Goal: Information Seeking & Learning: Learn about a topic

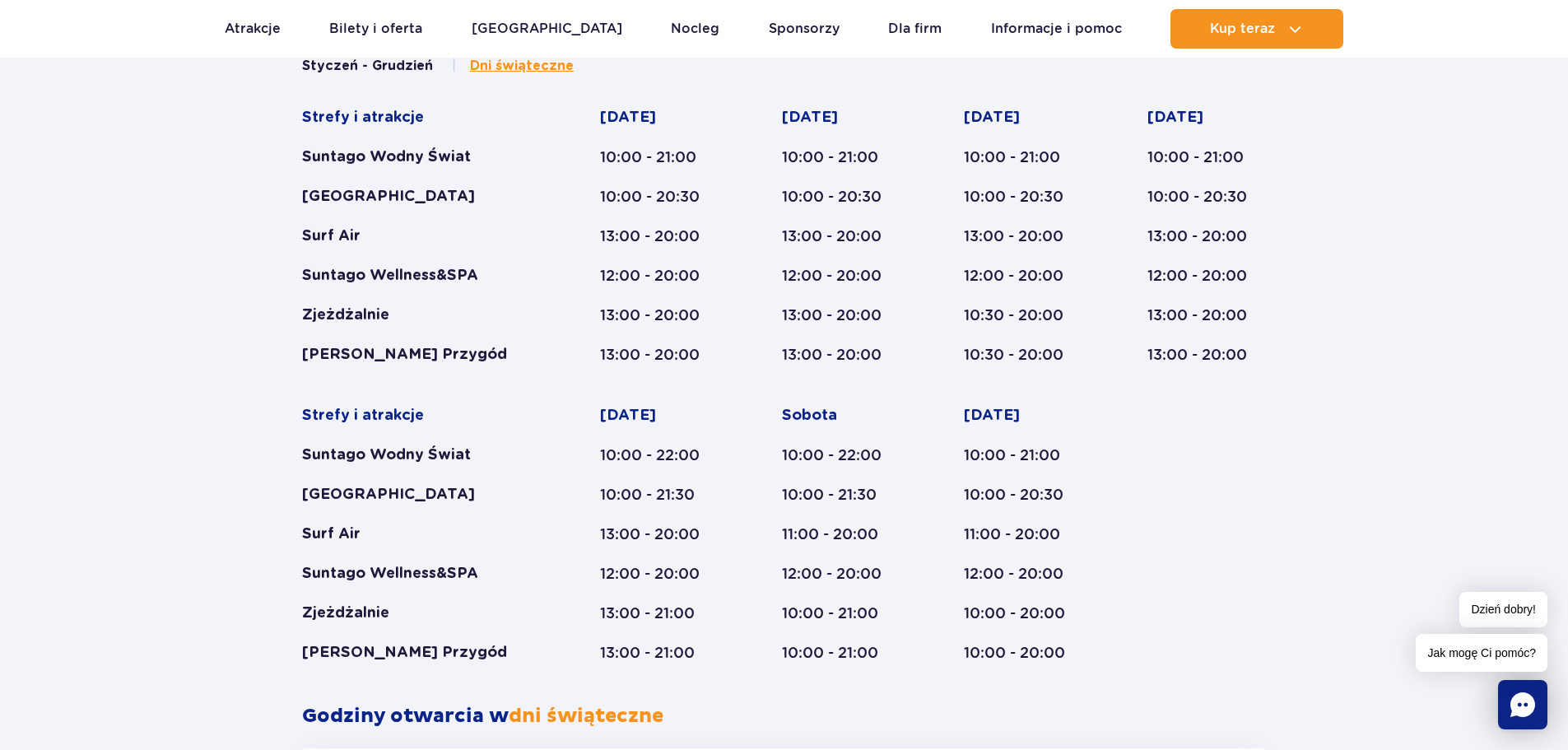
scroll to position [981, 0]
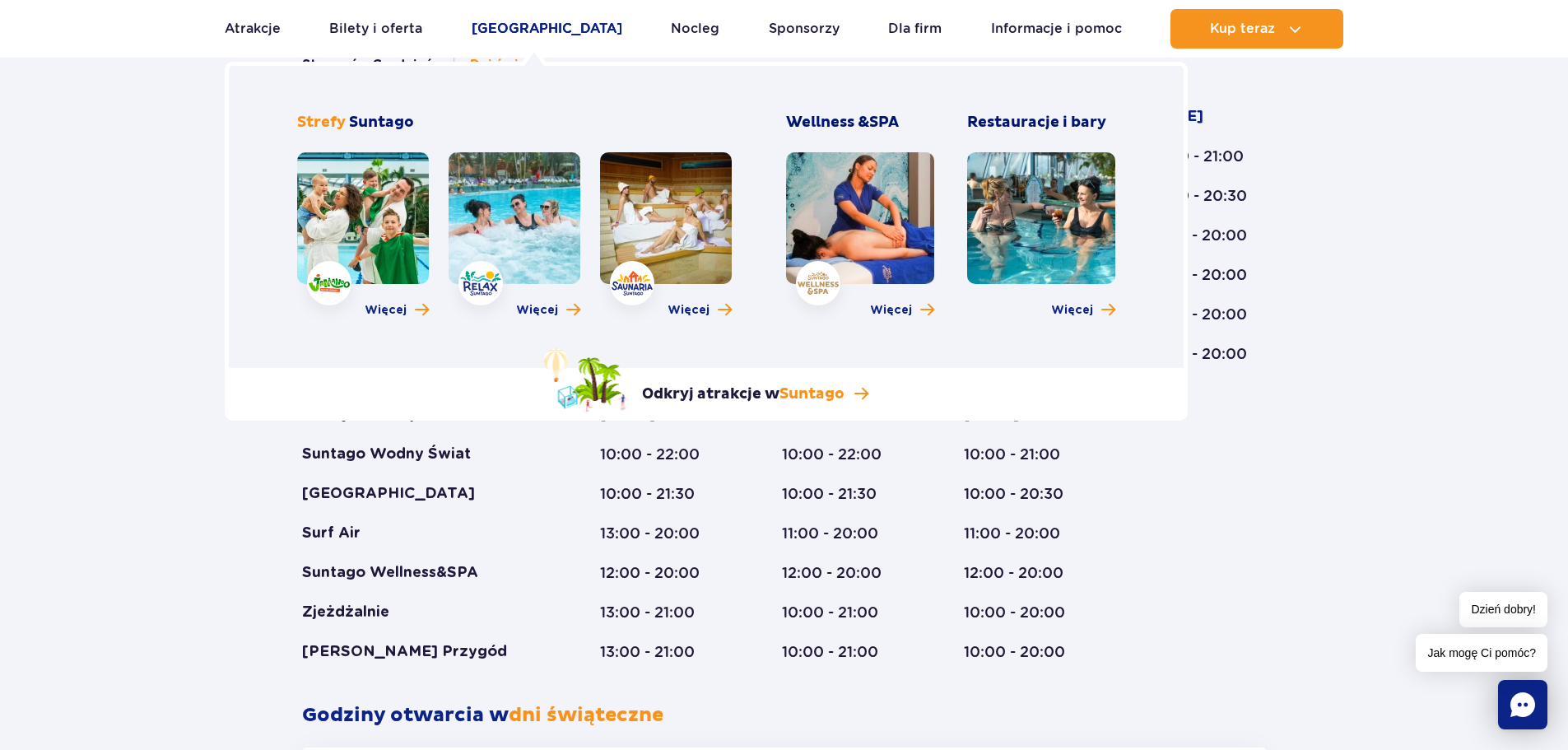
click at [526, 31] on link "[GEOGRAPHIC_DATA]" at bounding box center [546, 29] width 150 height 39
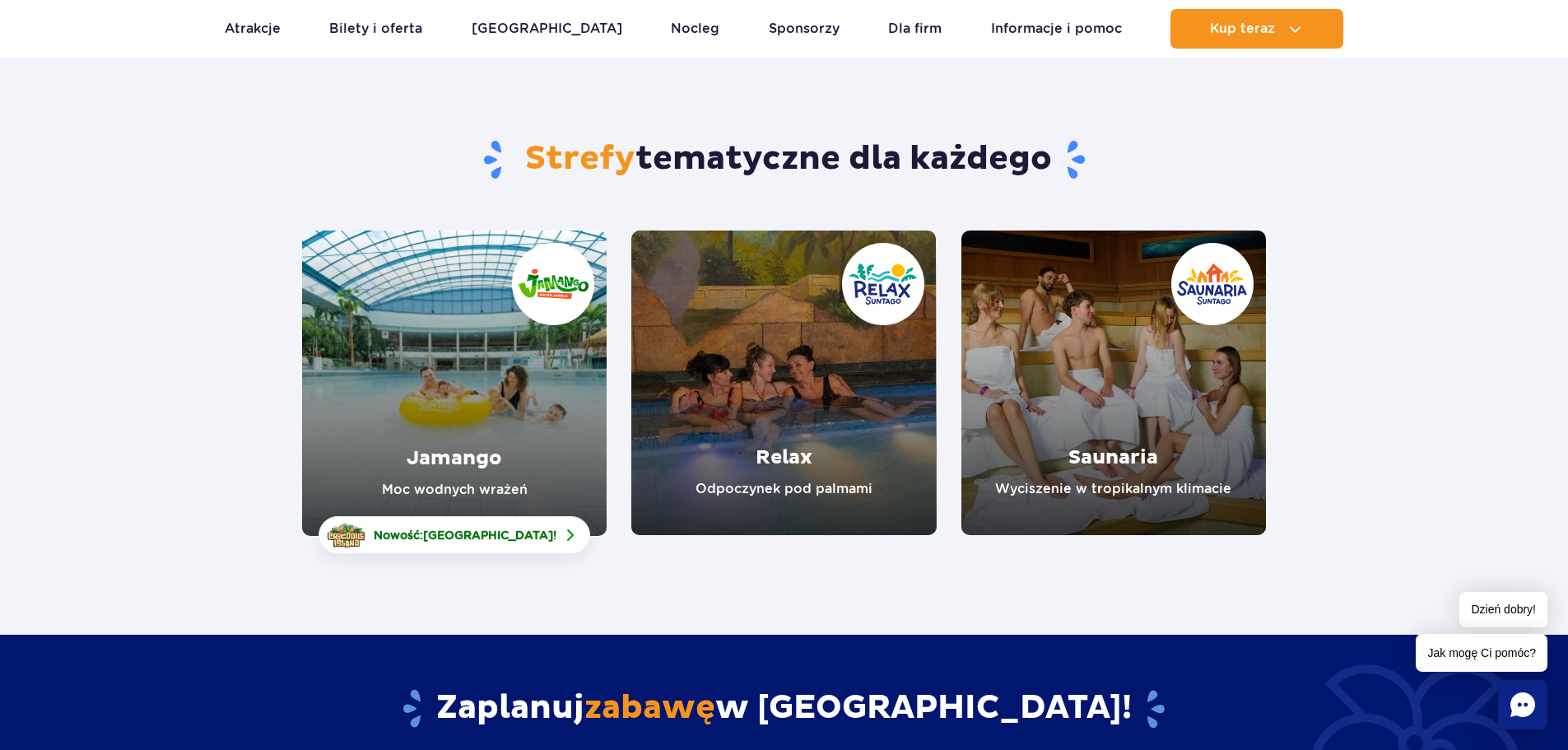
scroll to position [85, 0]
click at [481, 393] on link "Jamango" at bounding box center [454, 384] width 305 height 306
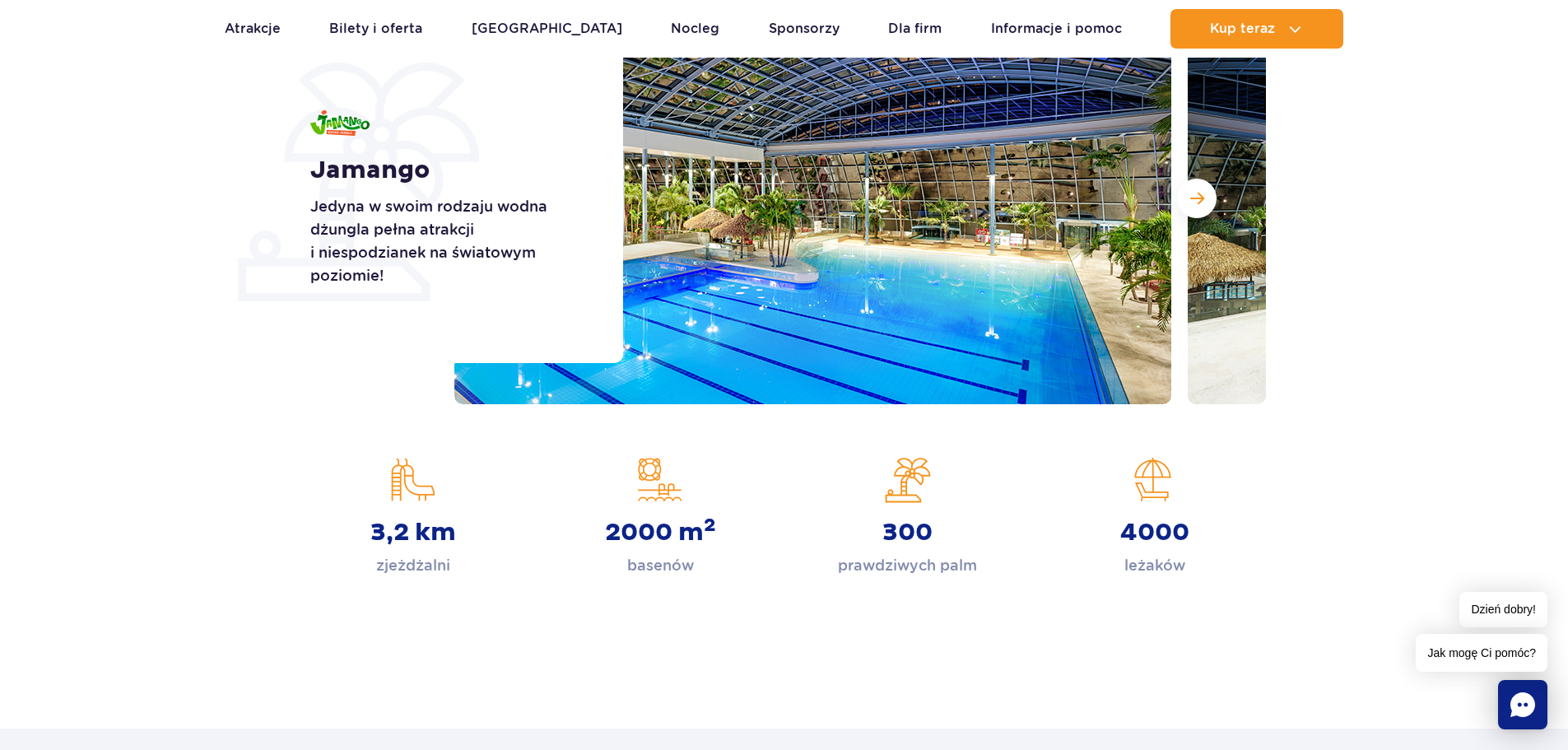
scroll to position [275, 0]
click at [1184, 200] on button "Następny slajd" at bounding box center [1196, 197] width 39 height 39
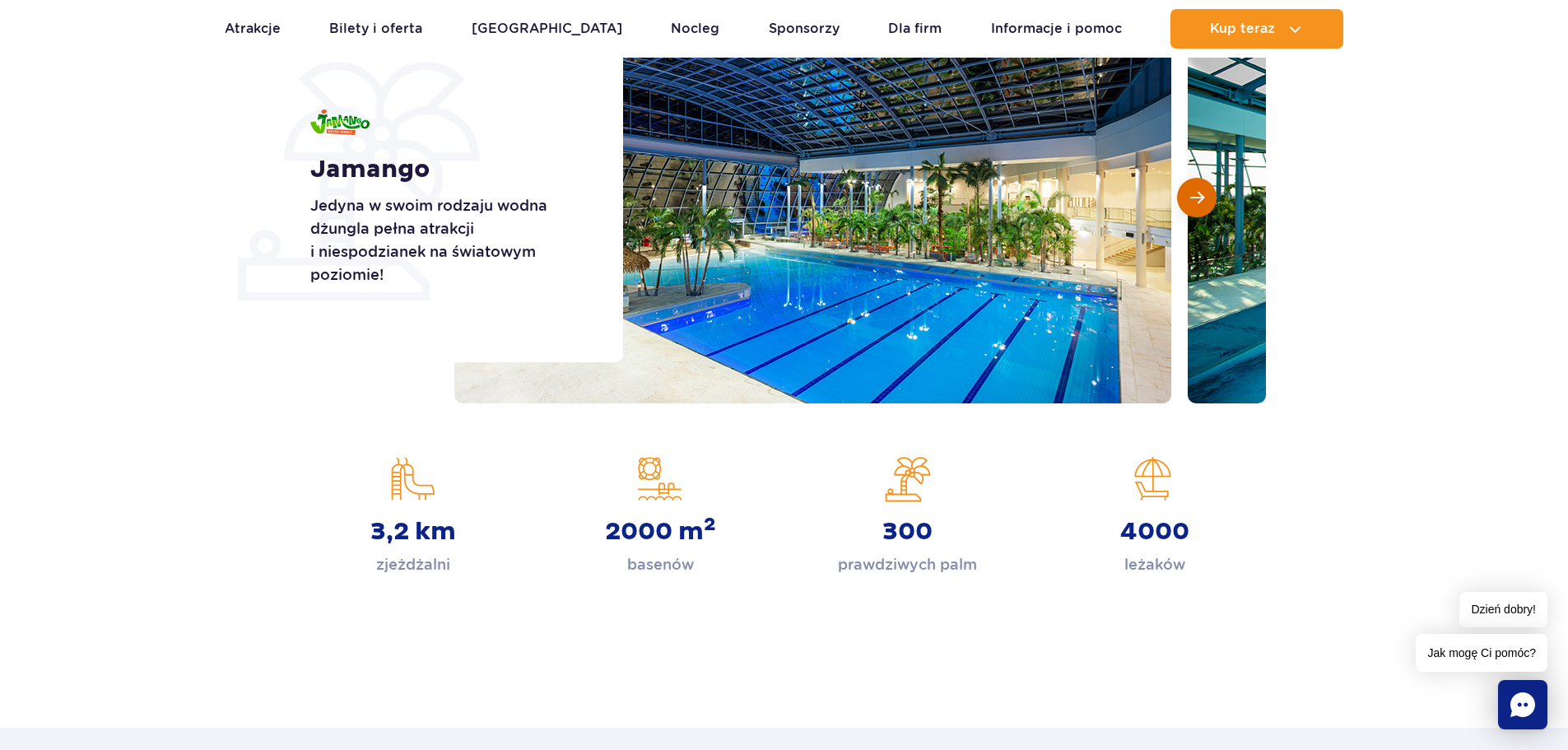
click at [1184, 200] on button "Następny slajd" at bounding box center [1196, 197] width 39 height 39
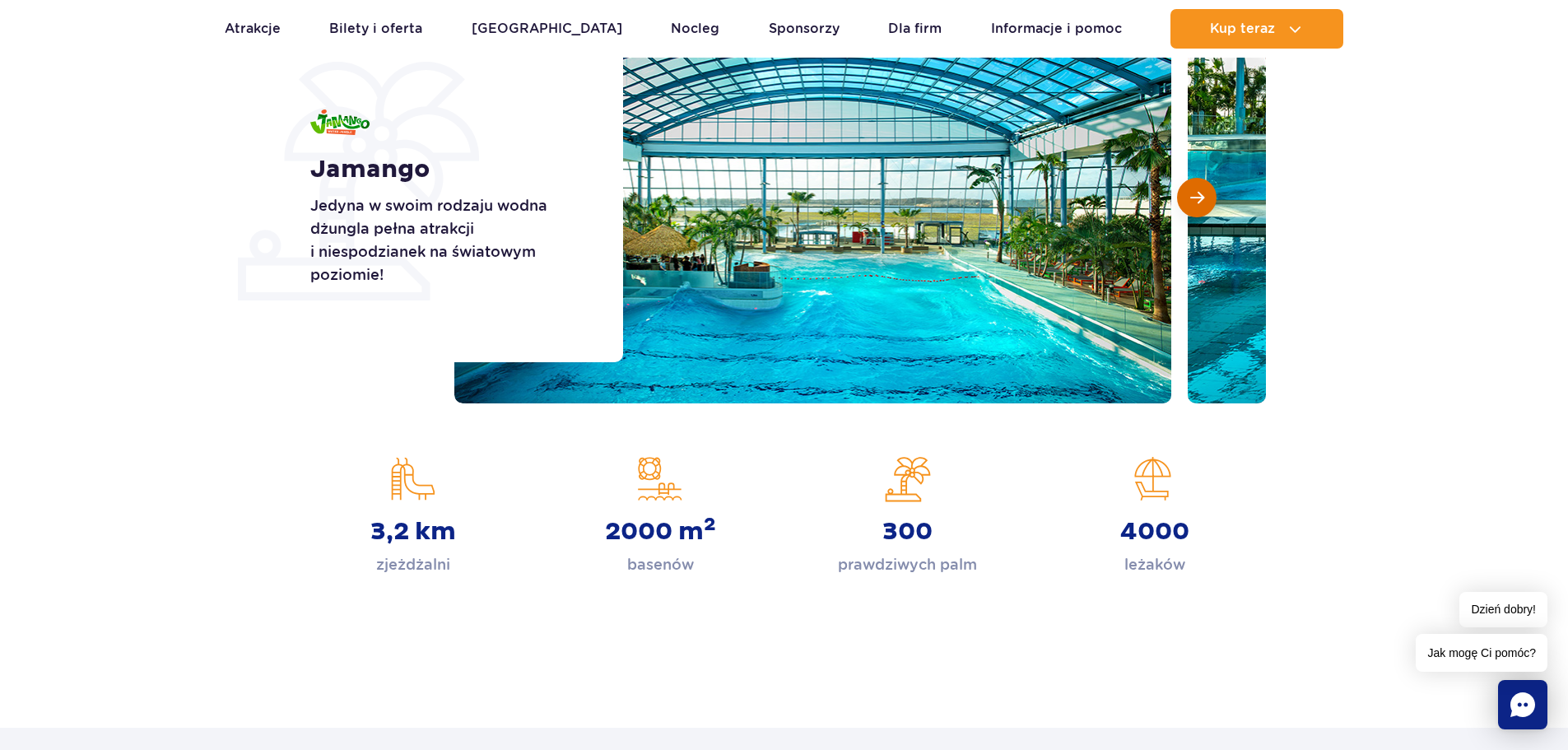
click at [1184, 200] on button "Następny slajd" at bounding box center [1196, 197] width 39 height 39
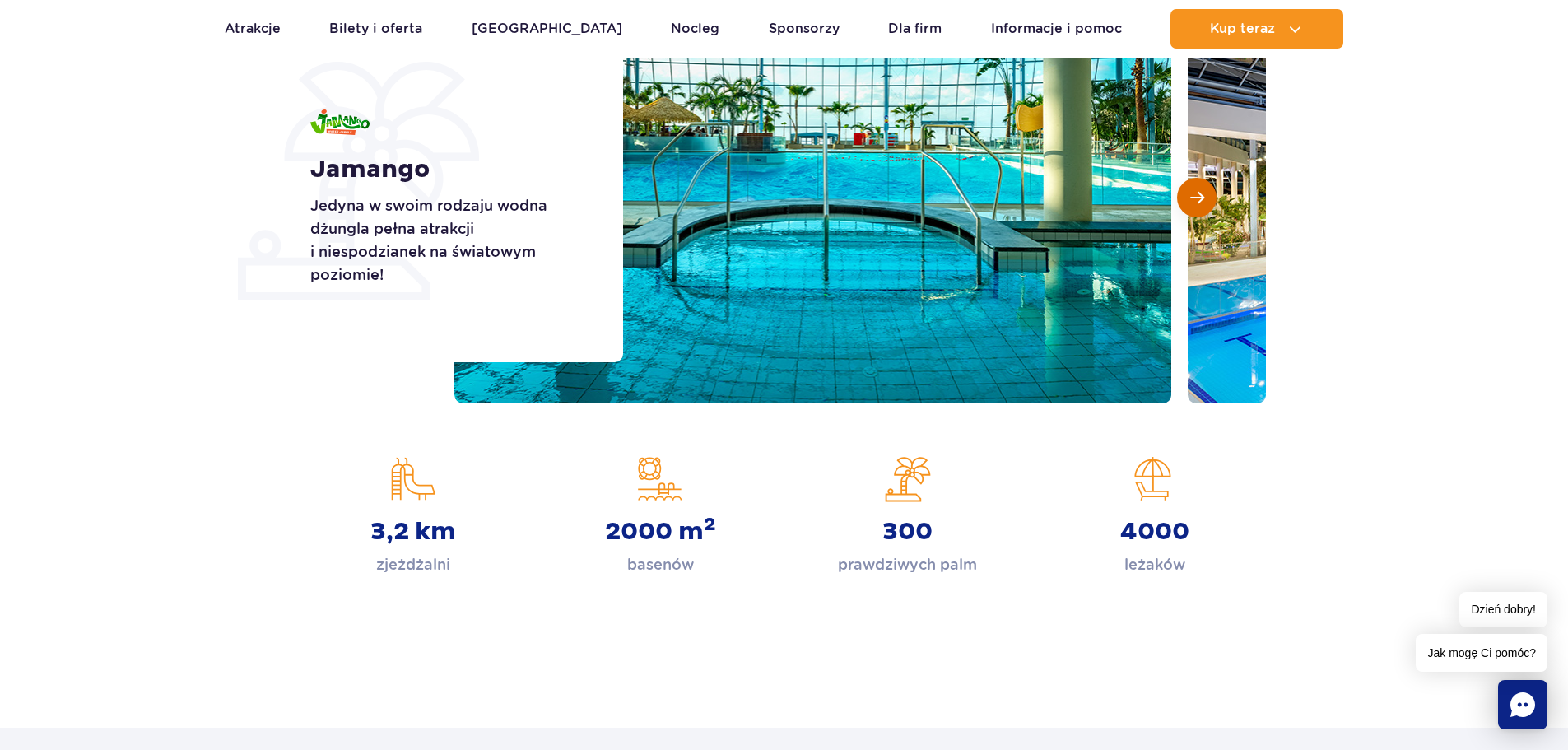
click at [1184, 200] on button "Następny slajd" at bounding box center [1196, 197] width 39 height 39
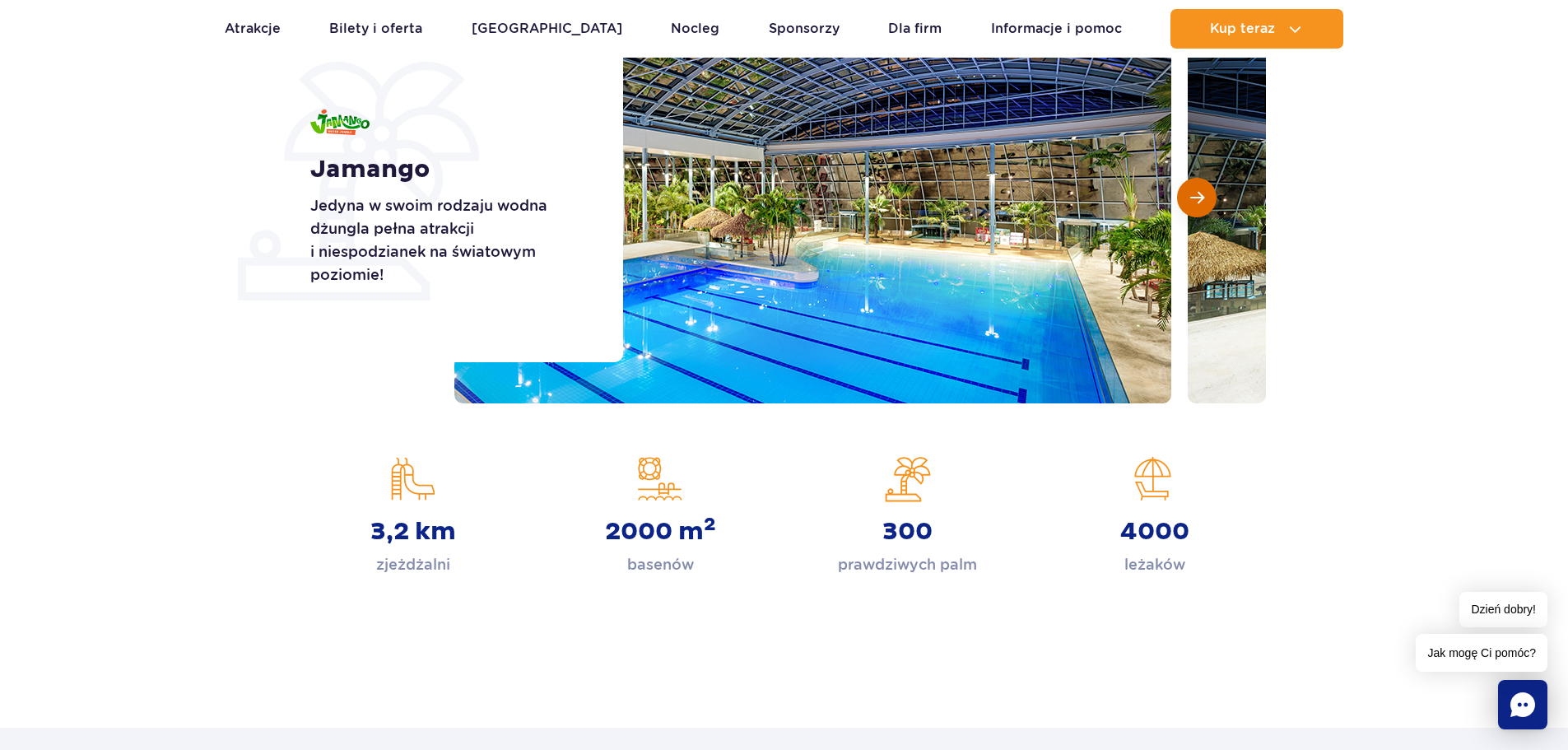
click at [1184, 200] on button "Następny slajd" at bounding box center [1196, 197] width 39 height 39
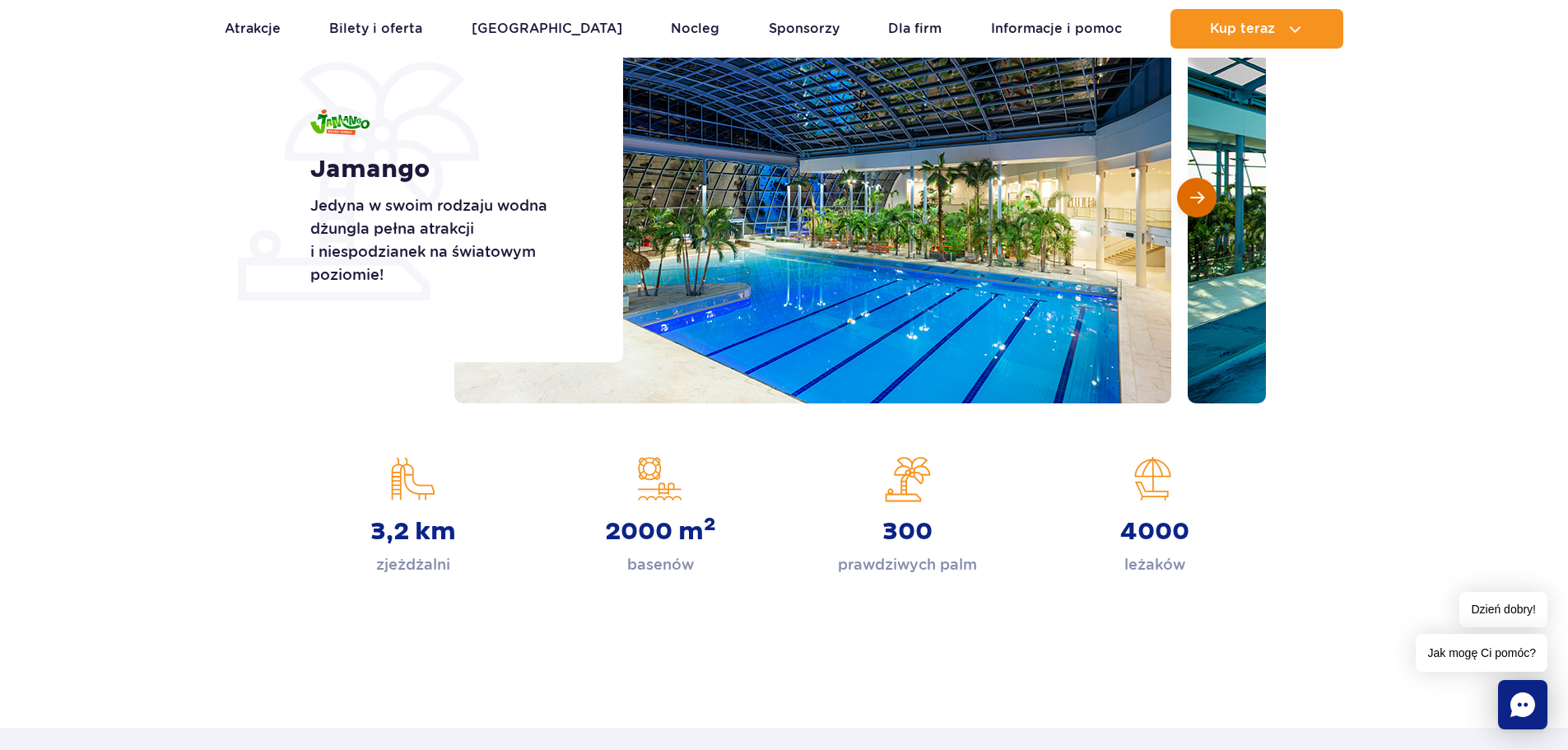
click at [1184, 200] on button "Następny slajd" at bounding box center [1196, 197] width 39 height 39
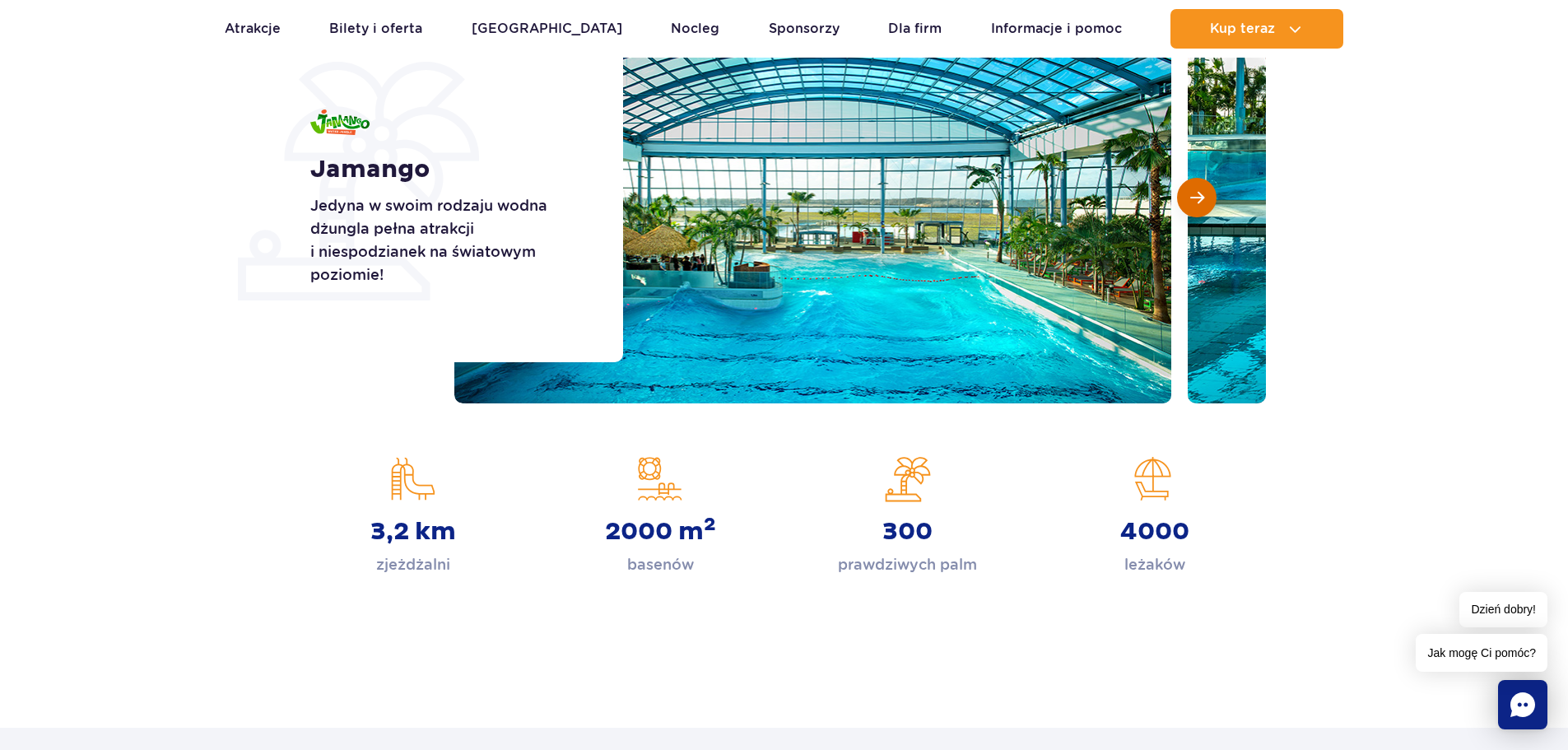
click at [1184, 200] on button "Następny slajd" at bounding box center [1196, 197] width 39 height 39
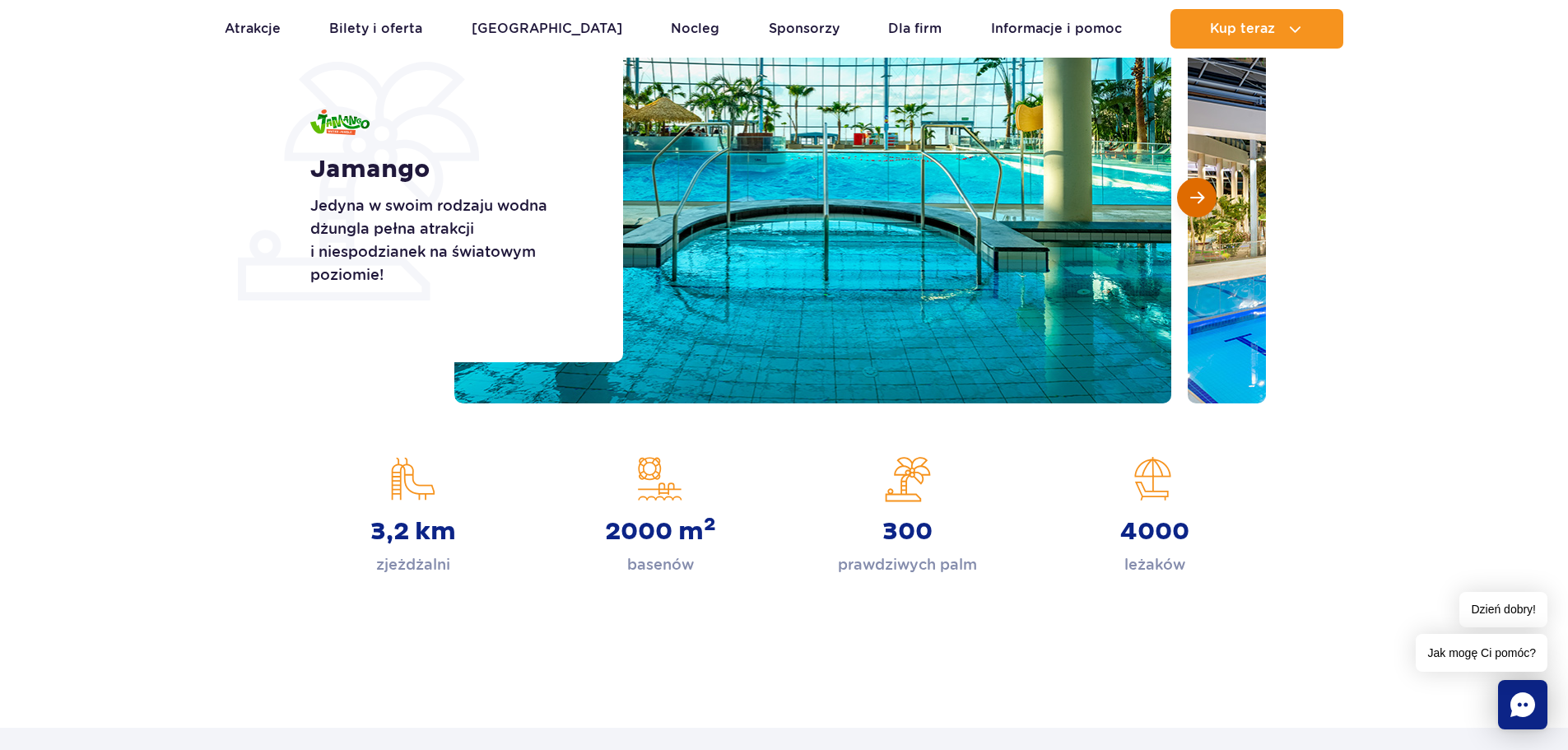
click at [1184, 200] on button "Następny slajd" at bounding box center [1196, 197] width 39 height 39
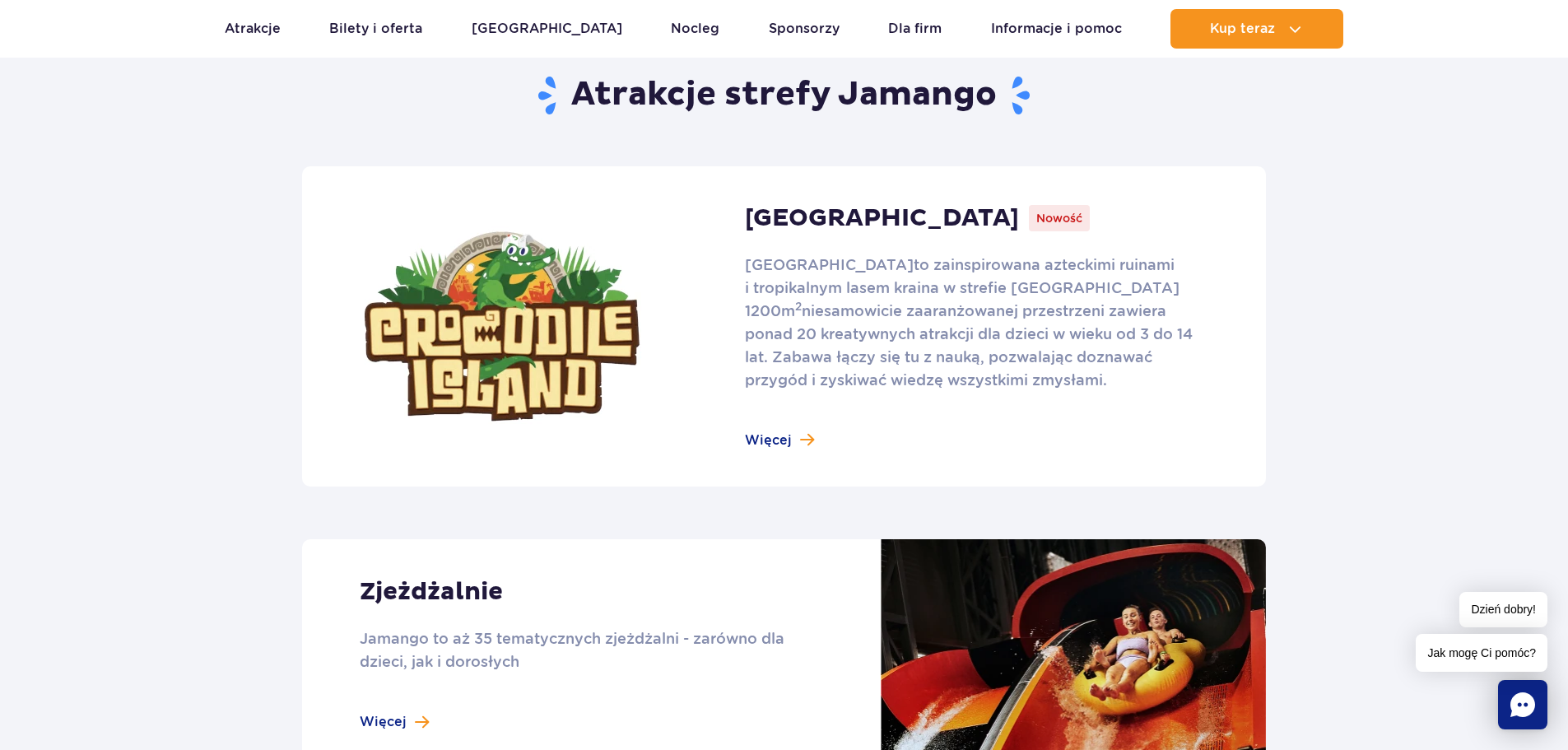
scroll to position [1012, 0]
click at [763, 441] on link at bounding box center [784, 326] width 963 height 320
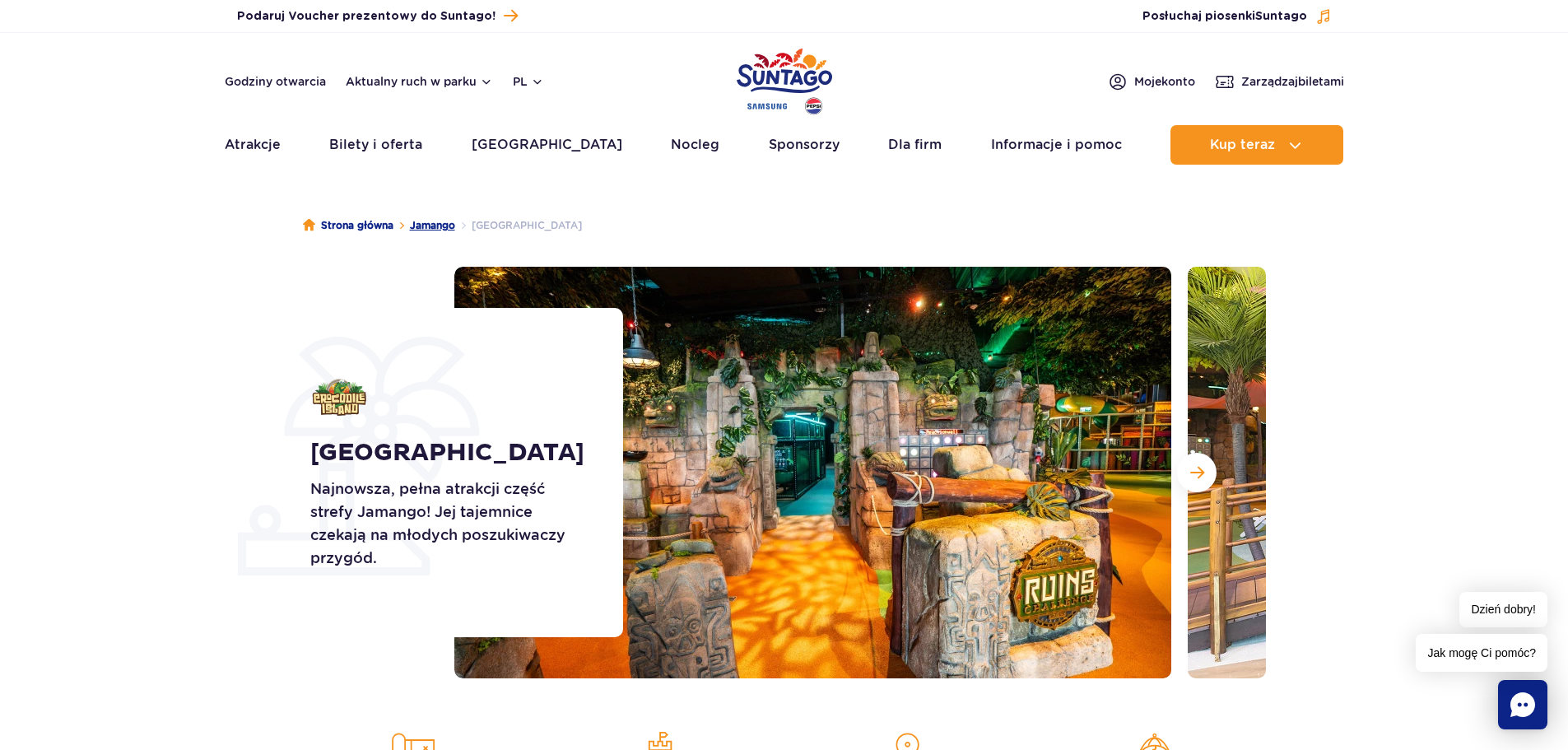
click at [423, 221] on link "Jamango" at bounding box center [433, 225] width 46 height 16
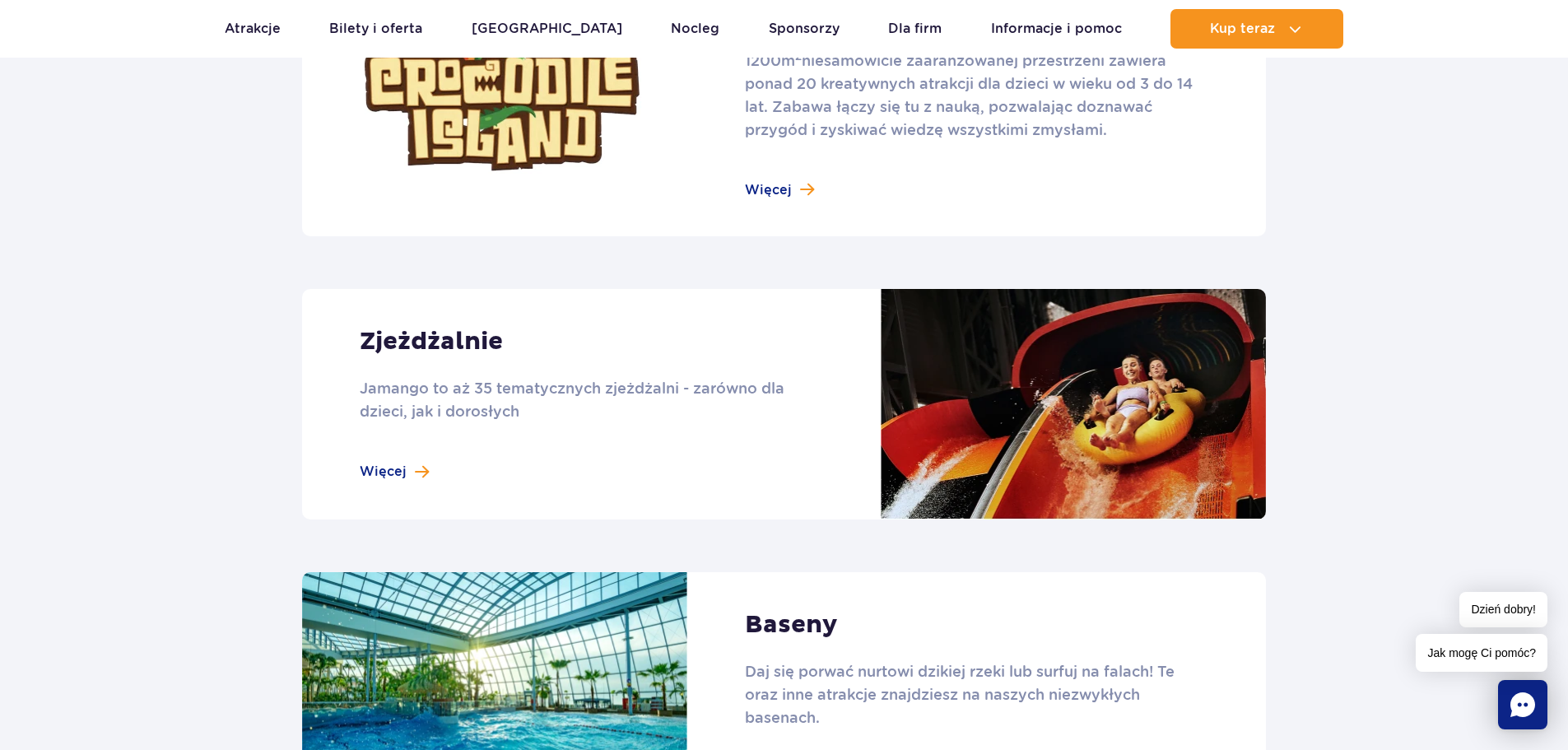
scroll to position [1261, 0]
click at [390, 466] on link at bounding box center [784, 404] width 963 height 230
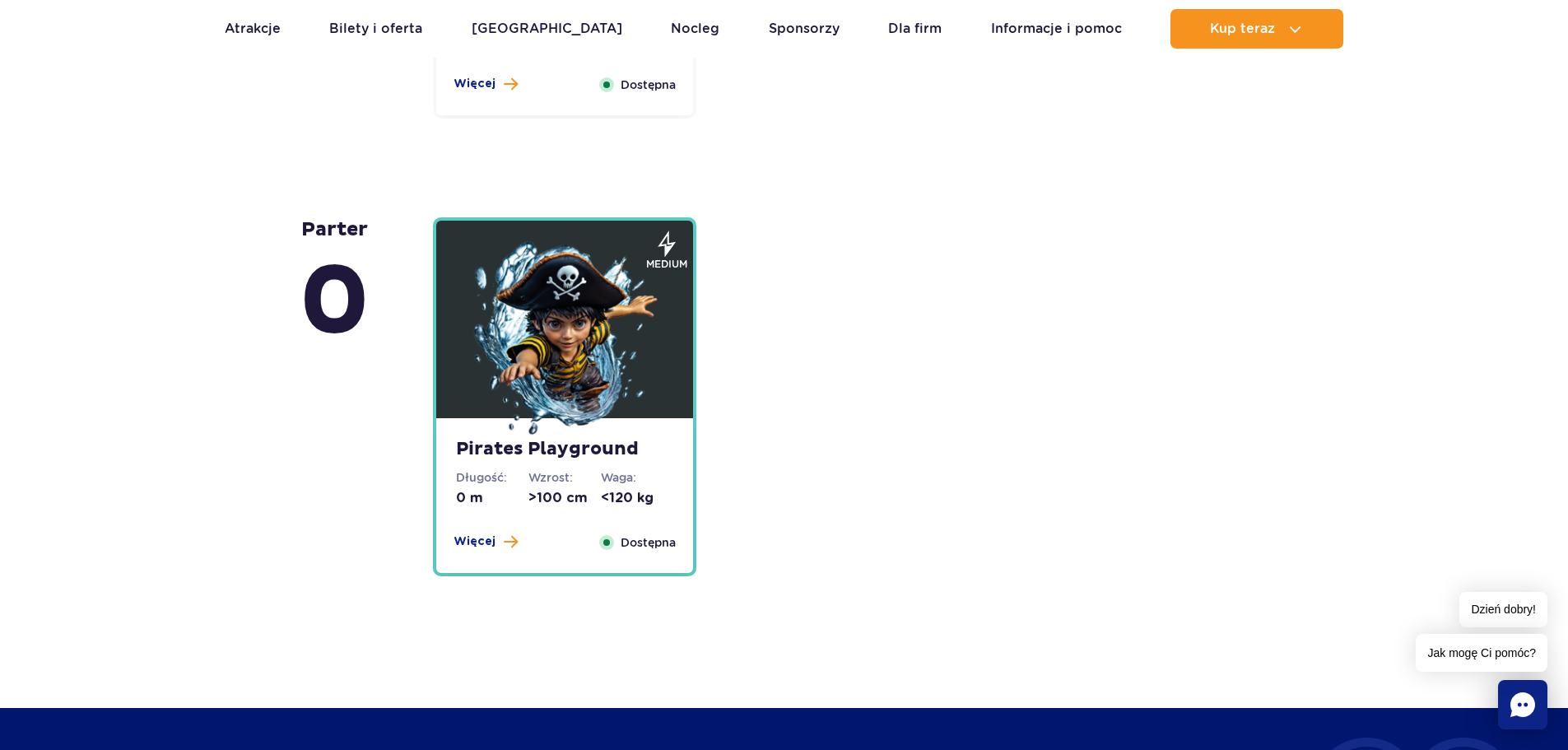
scroll to position [4067, 0]
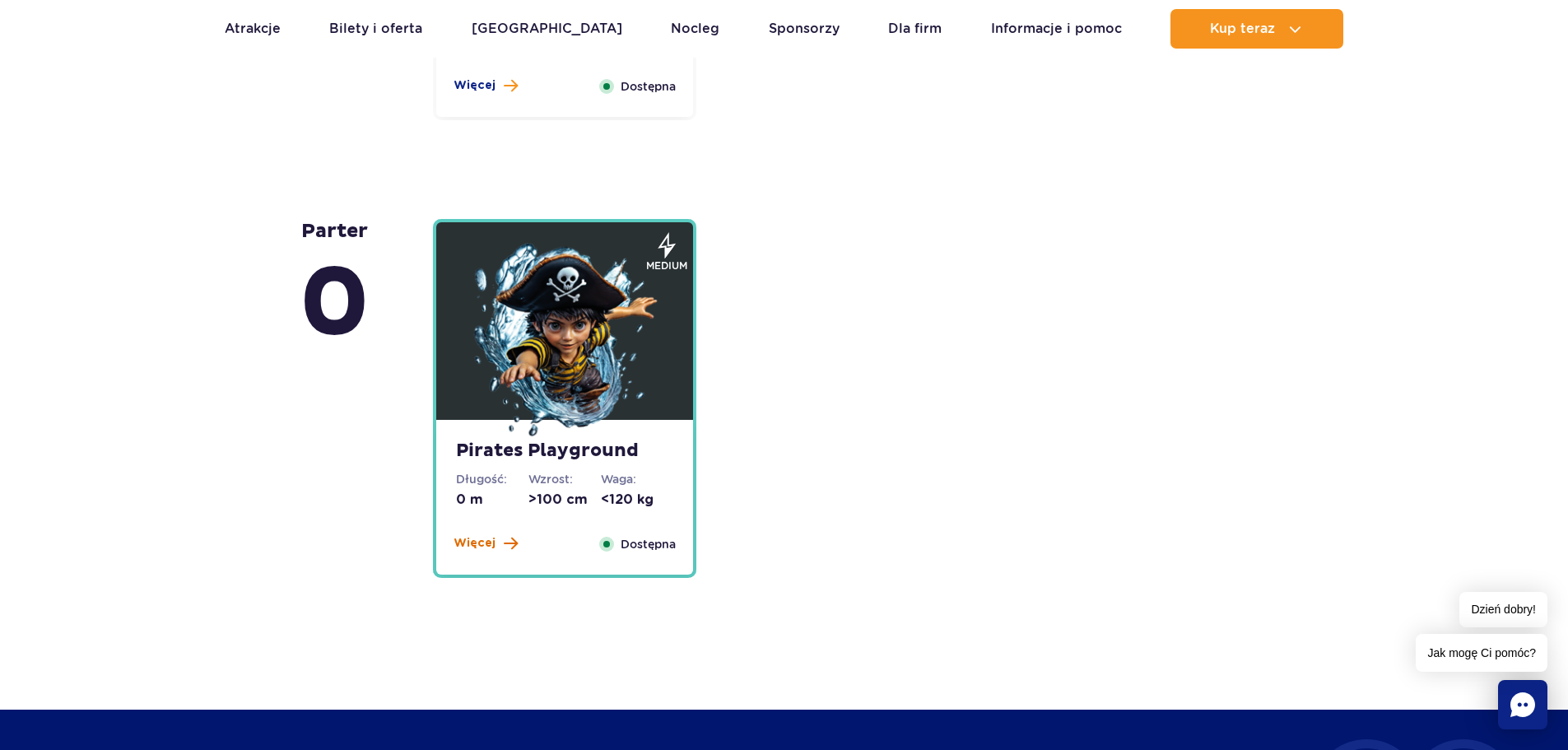
click at [469, 545] on span "Więcej" at bounding box center [474, 543] width 42 height 16
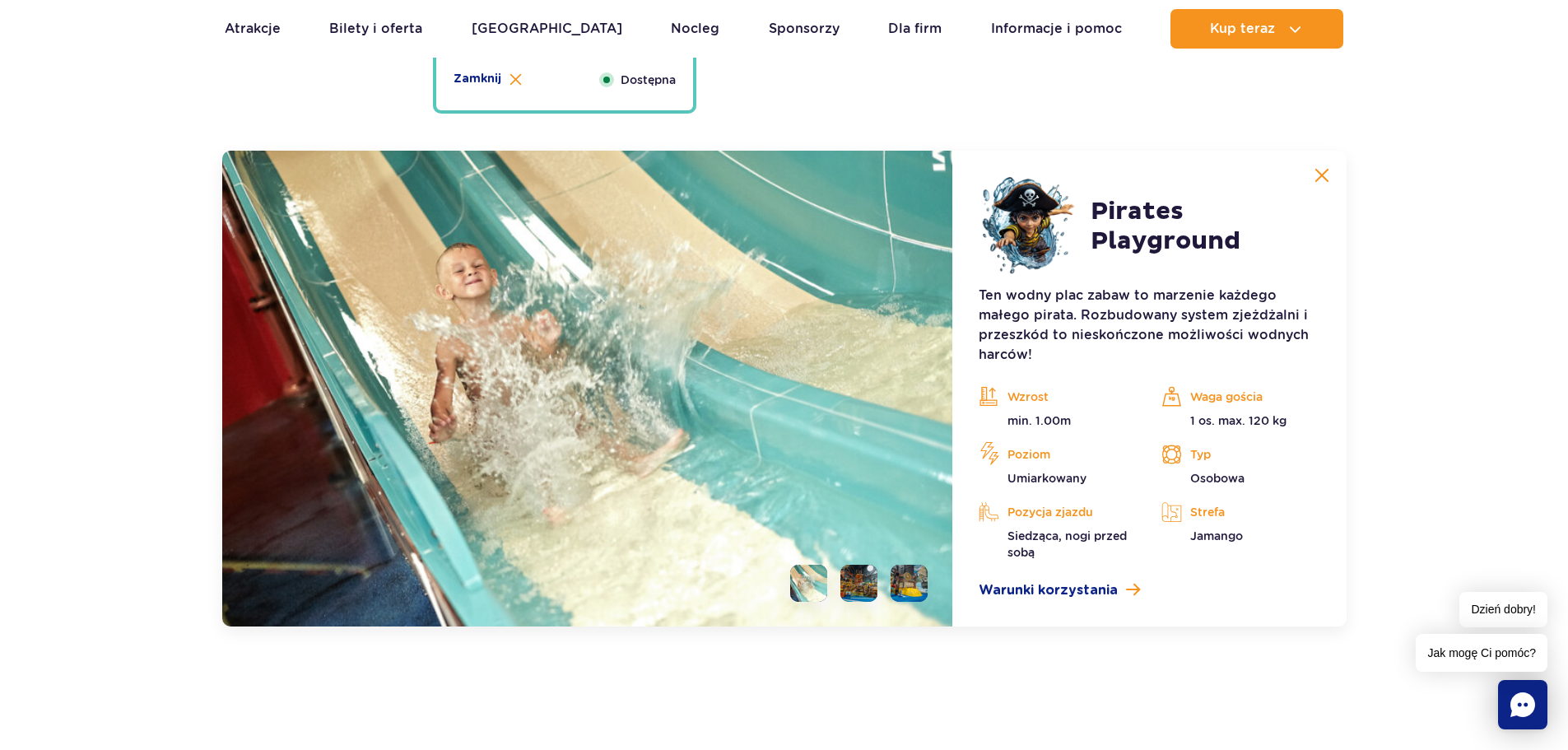
scroll to position [4583, 0]
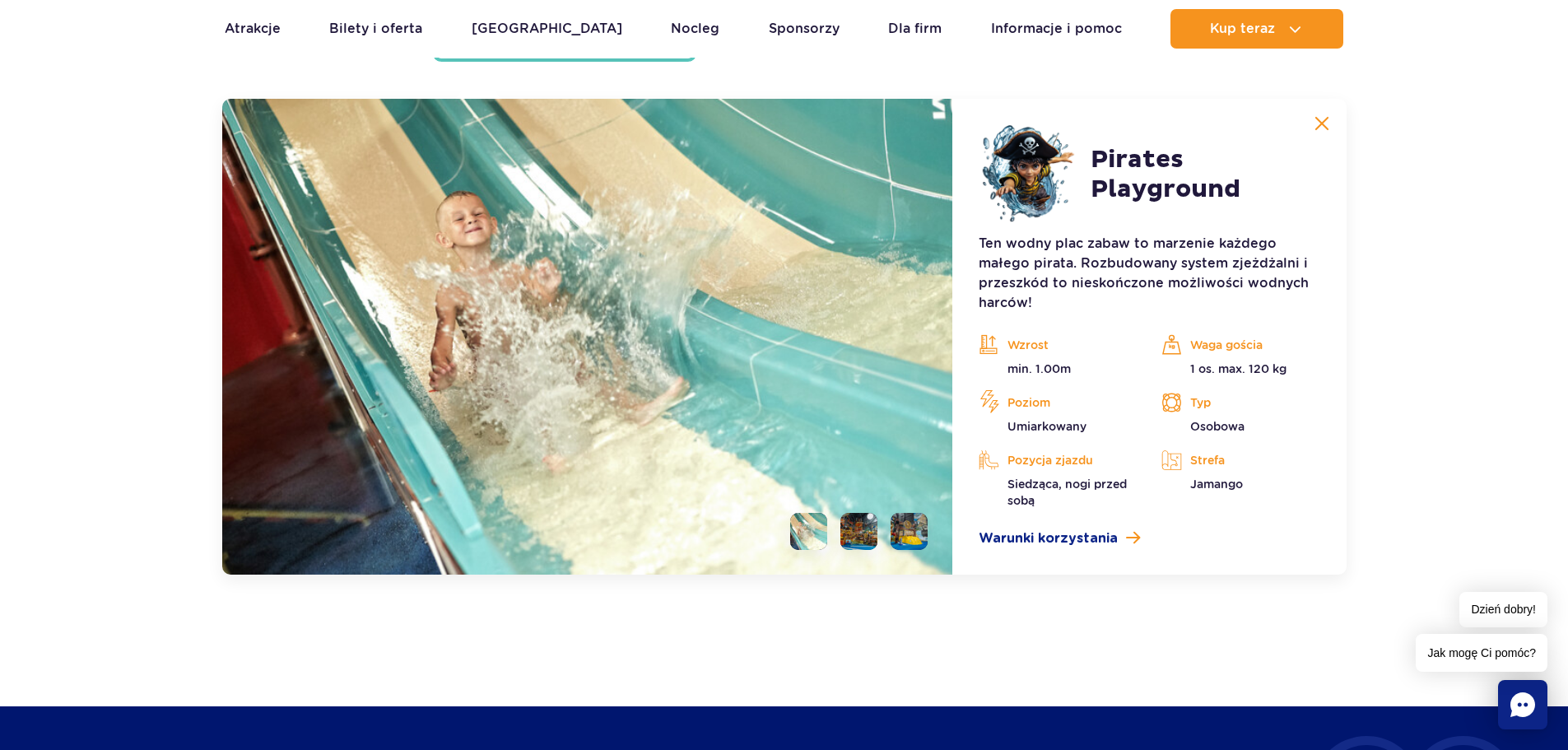
click at [852, 539] on li at bounding box center [859, 531] width 37 height 37
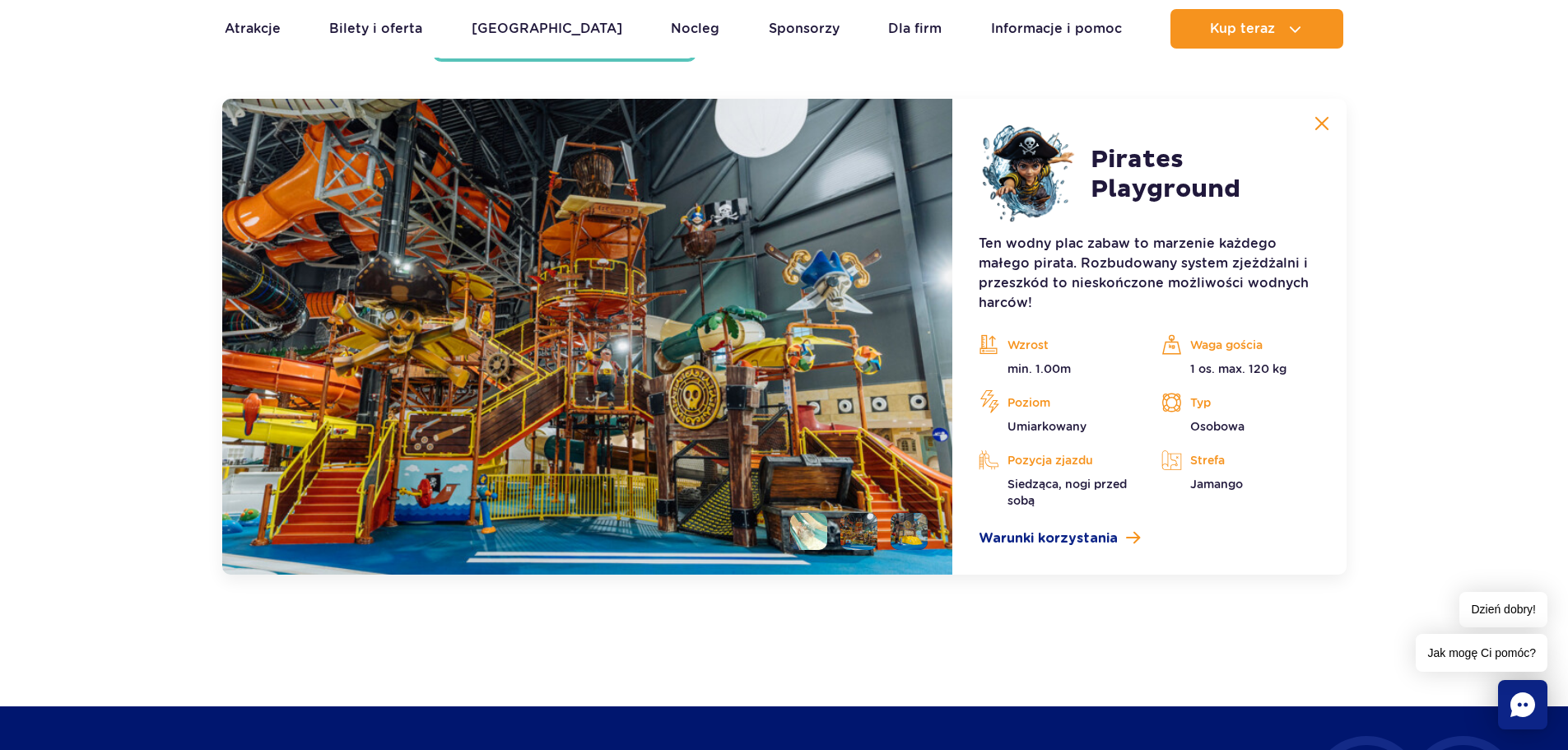
click at [920, 543] on li at bounding box center [908, 531] width 37 height 37
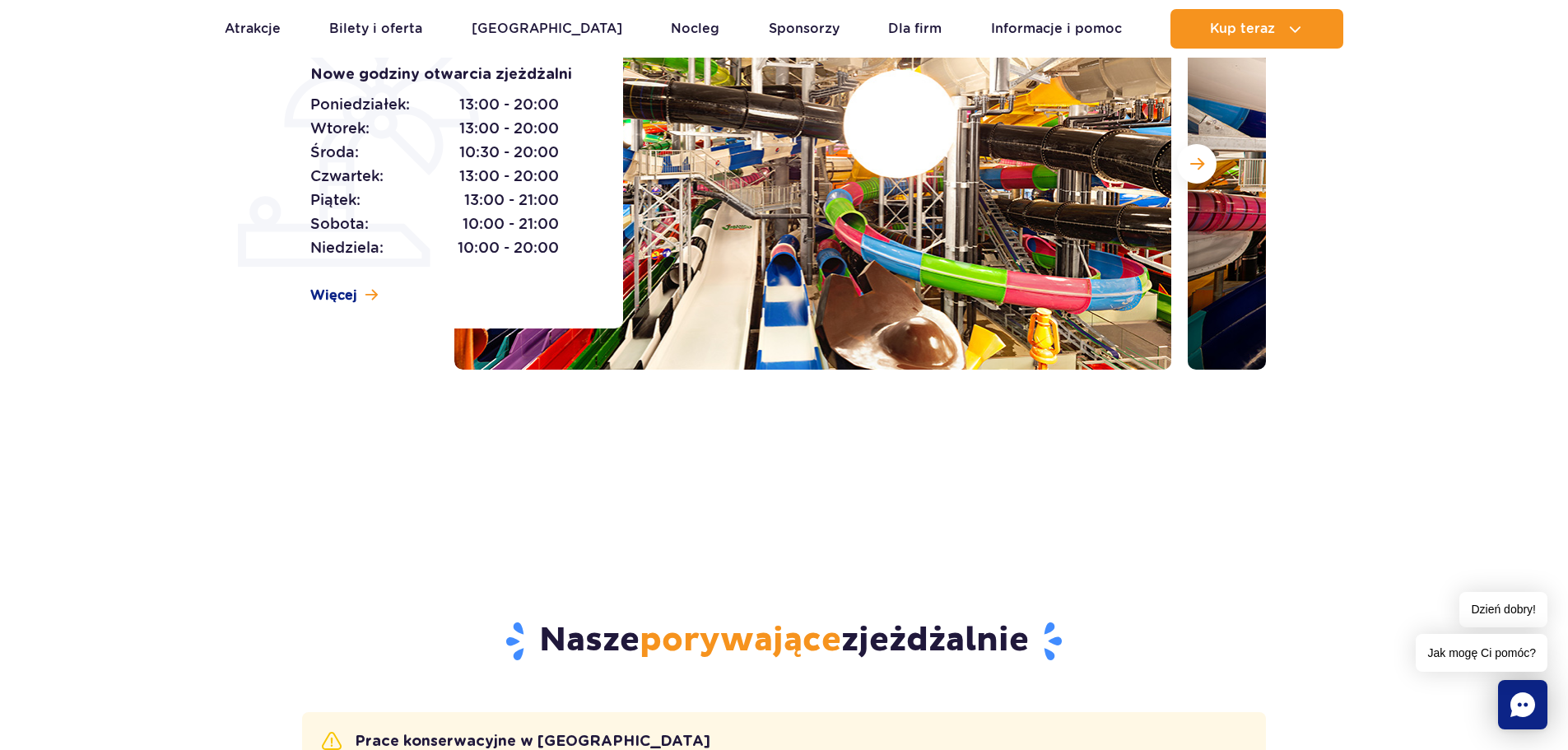
scroll to position [0, 0]
